Goal: Communication & Community: Share content

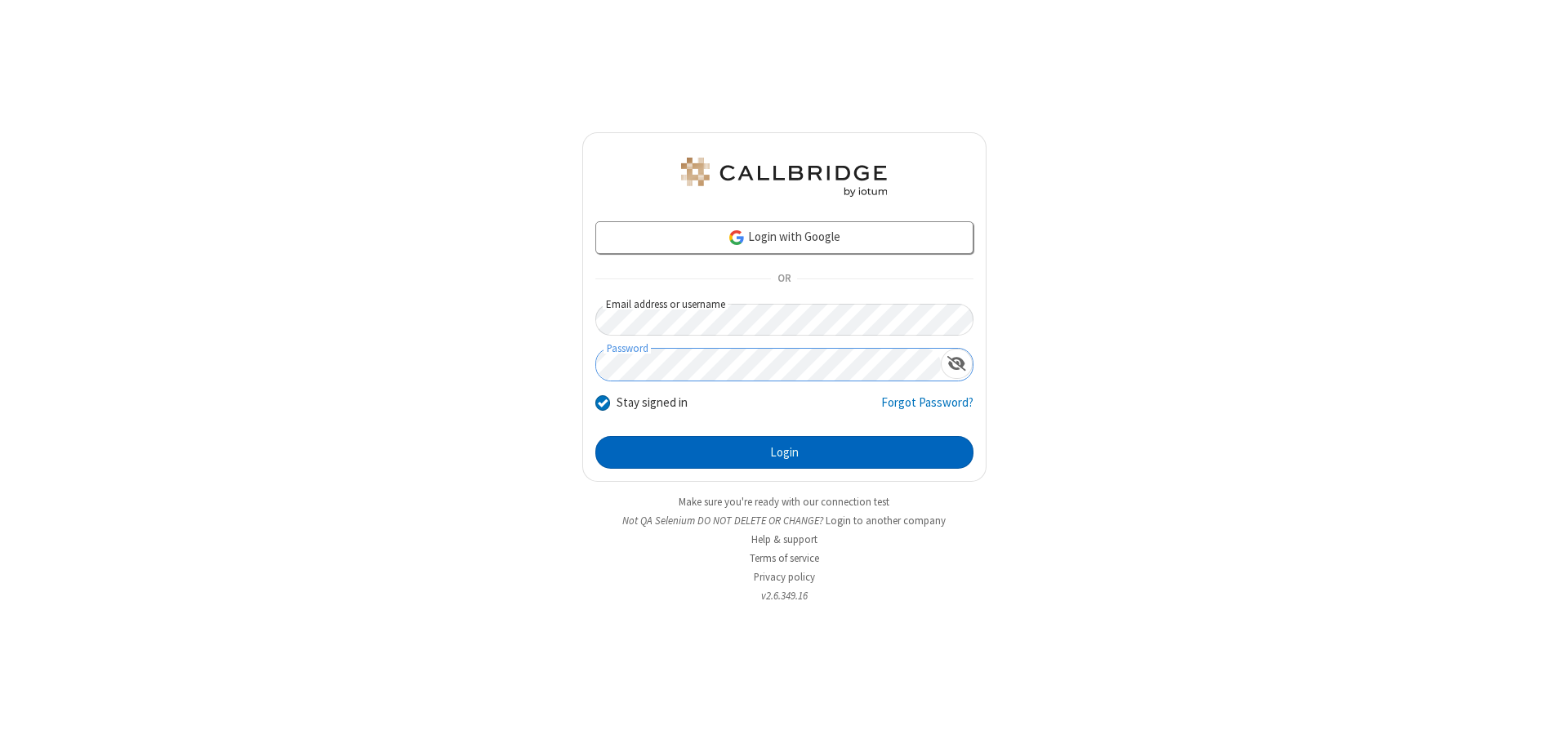
click at [784, 452] on button "Login" at bounding box center [784, 452] width 378 height 33
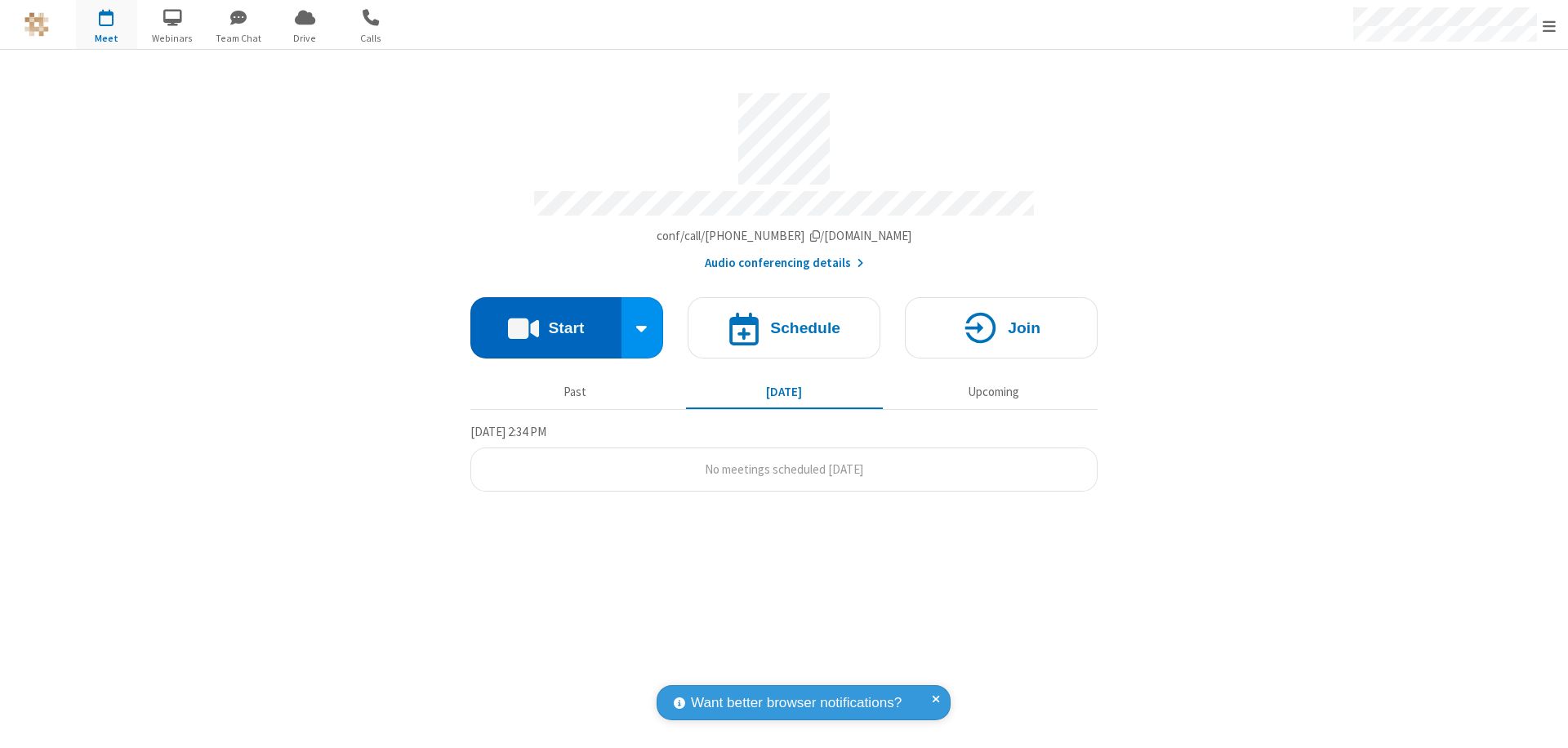
click at [545, 320] on button "Start" at bounding box center [546, 327] width 151 height 61
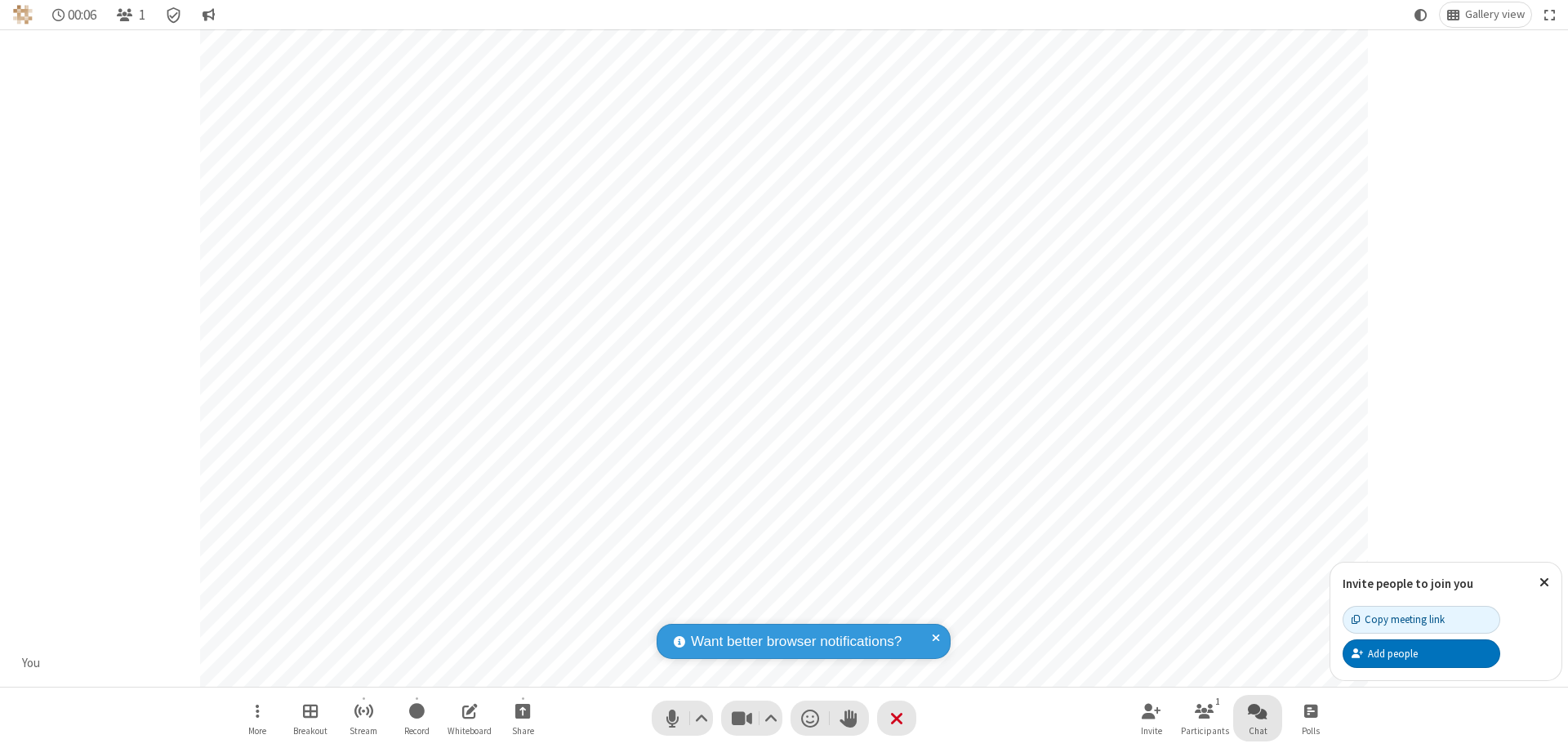
click at [1257, 710] on span "Open chat" at bounding box center [1257, 710] width 19 height 20
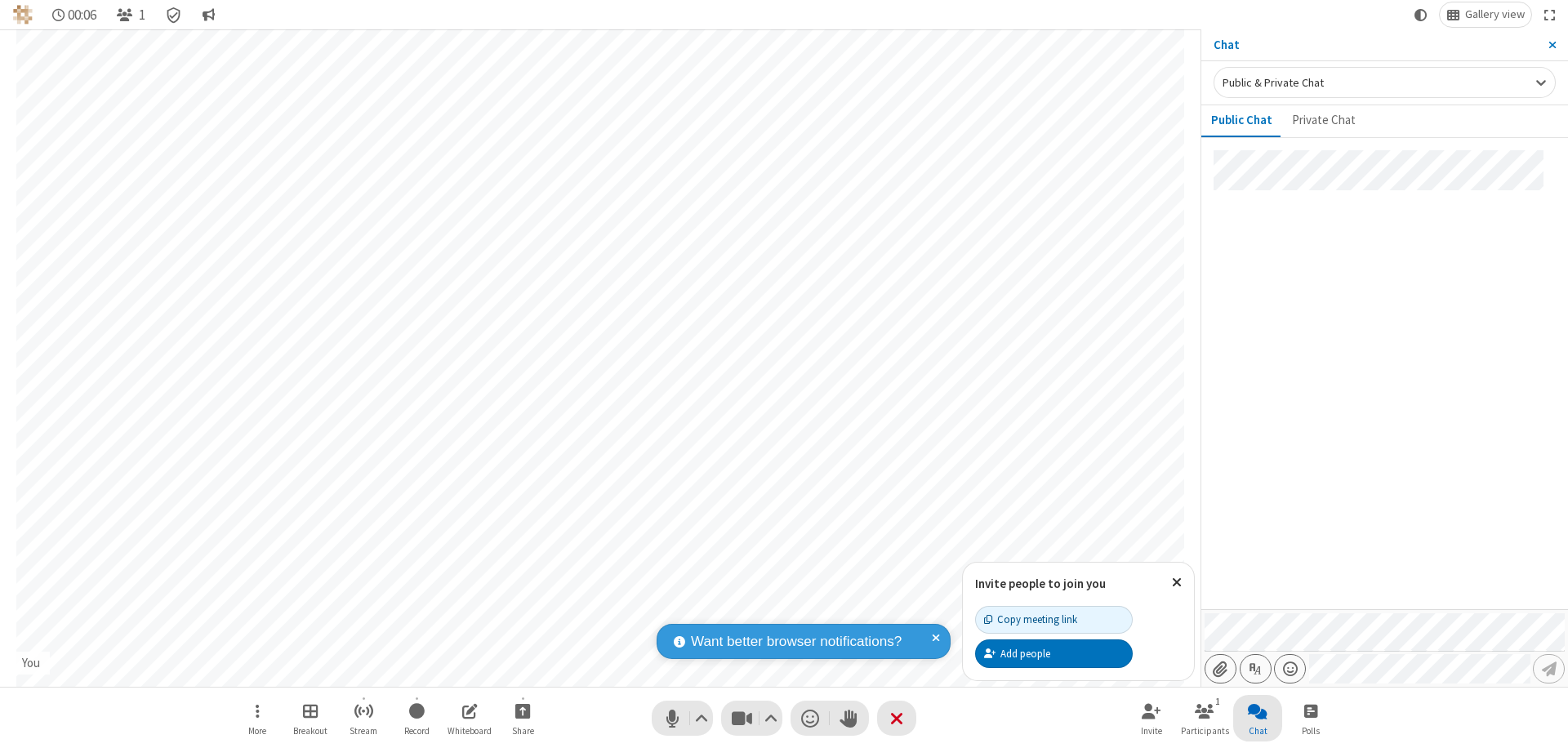
type input "C:\fakepath\doc_test.docx"
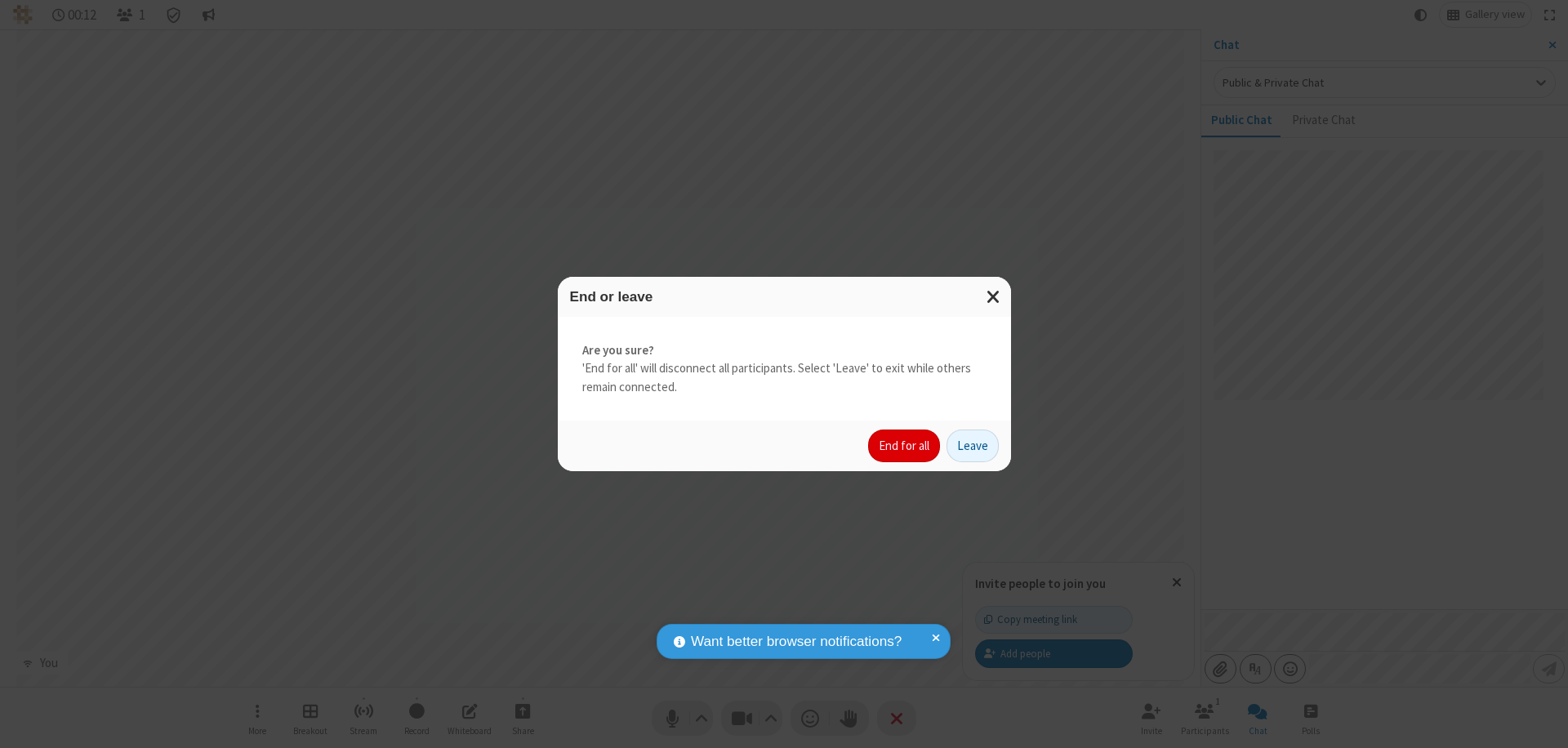
click at [905, 446] on button "End for all" at bounding box center [904, 446] width 72 height 33
